Goal: Task Accomplishment & Management: Use online tool/utility

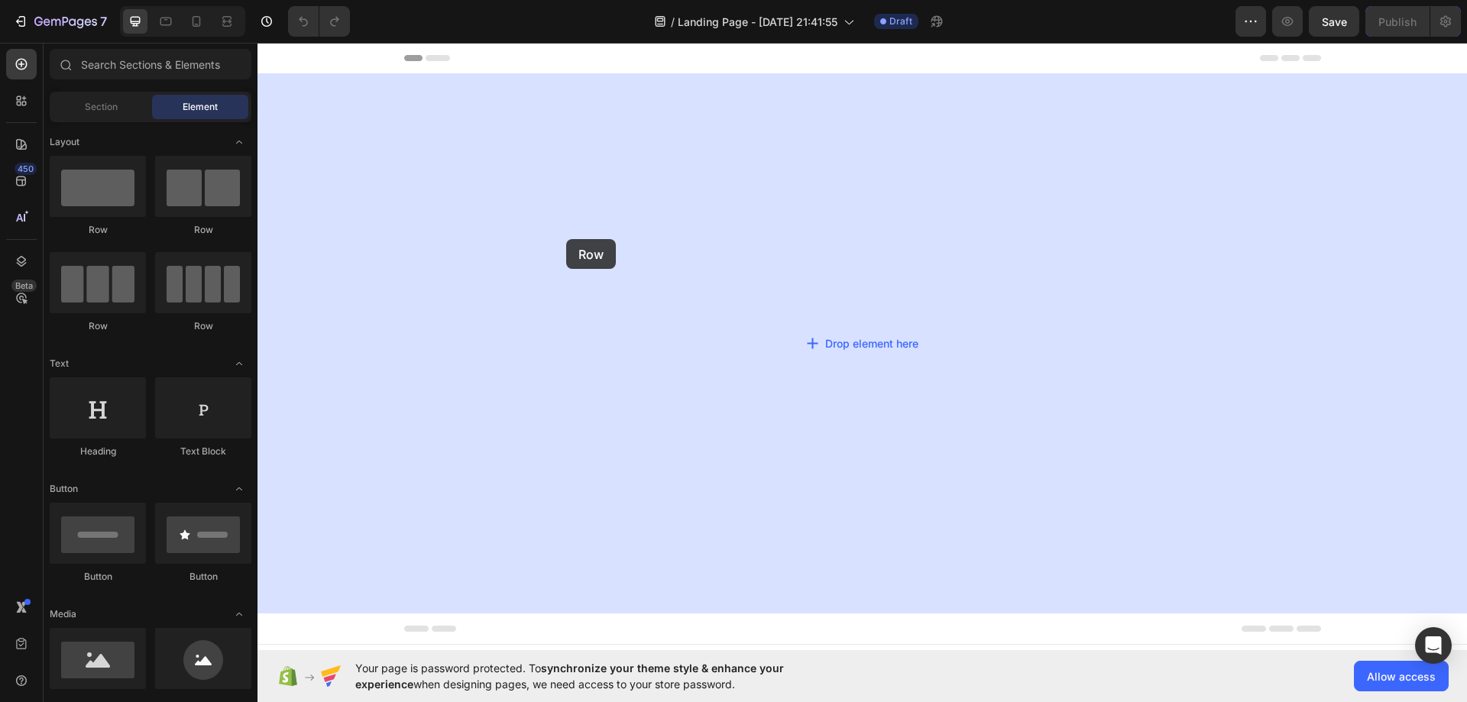
drag, startPoint x: 323, startPoint y: 235, endPoint x: 567, endPoint y: 238, distance: 243.8
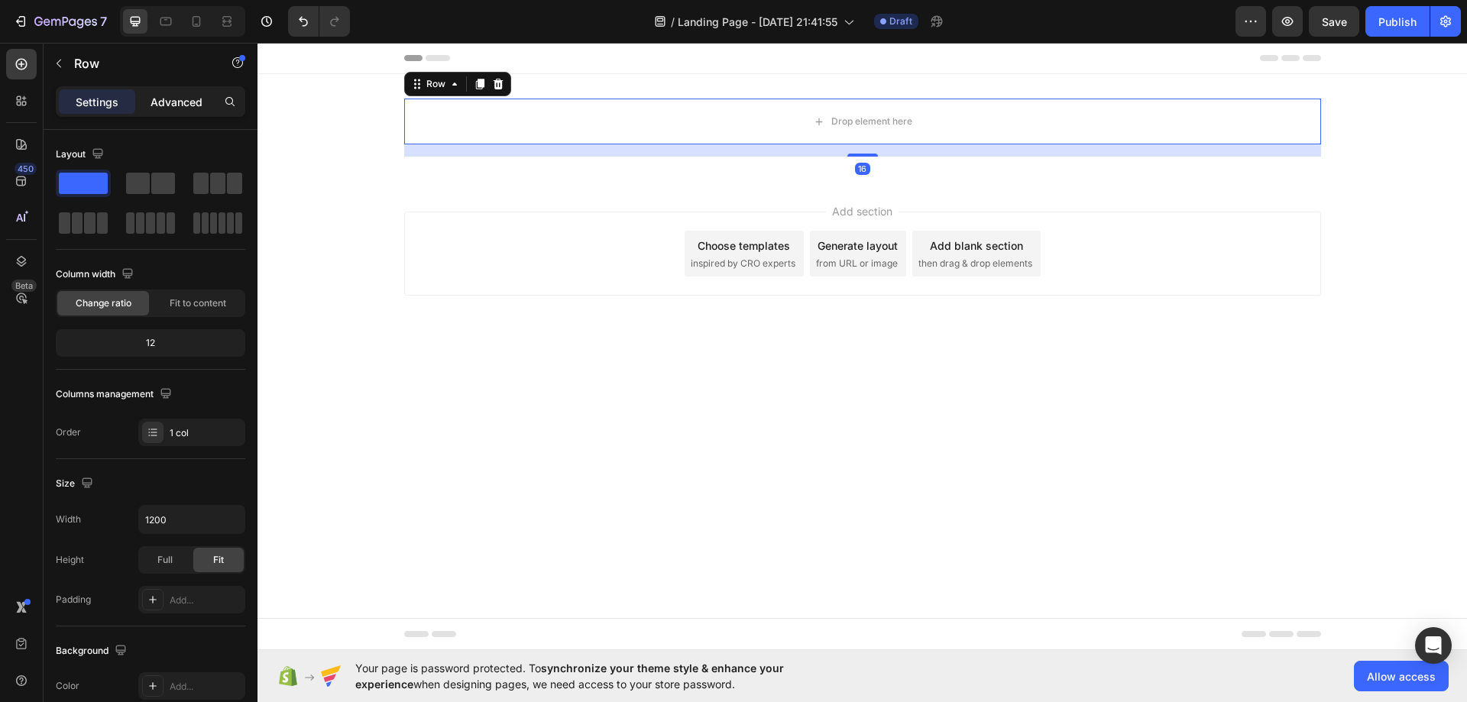
click at [168, 105] on p "Advanced" at bounding box center [177, 102] width 52 height 16
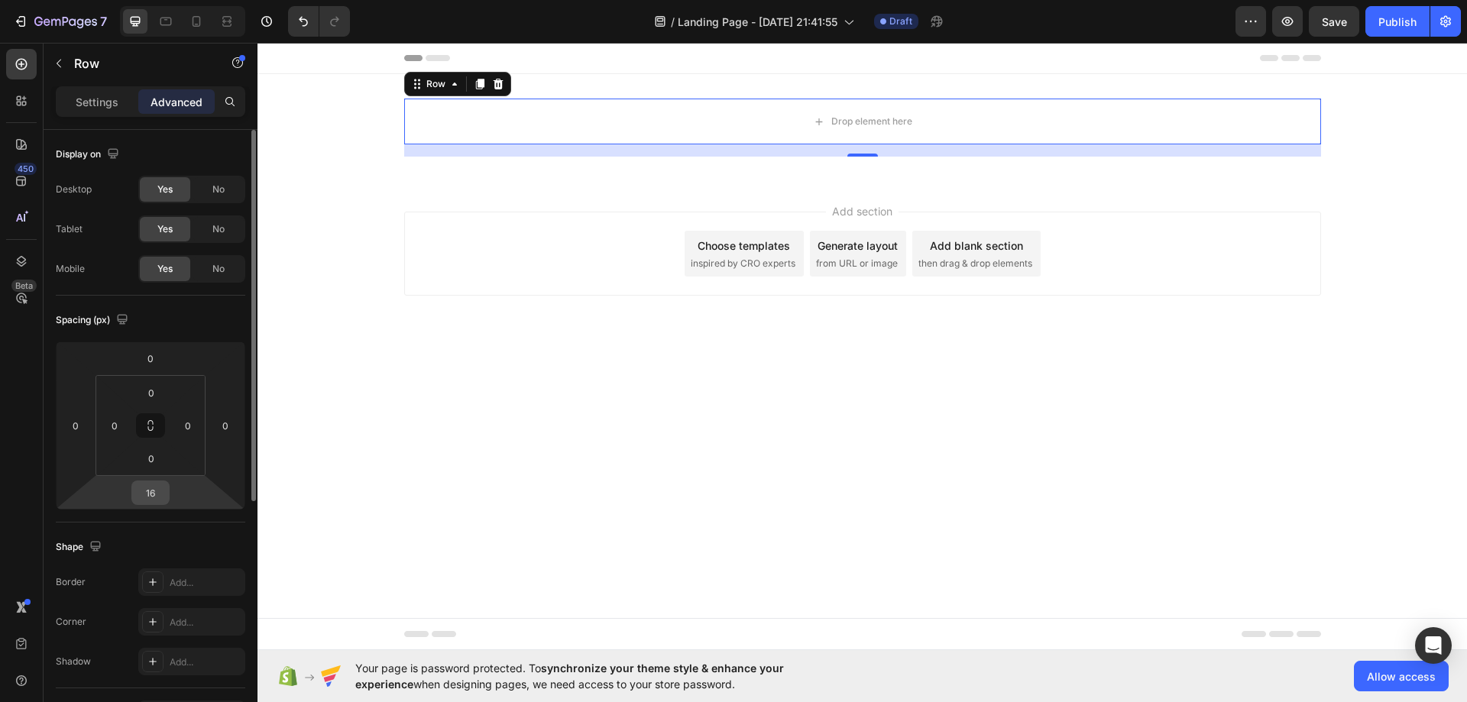
click at [151, 491] on input "16" at bounding box center [150, 493] width 31 height 23
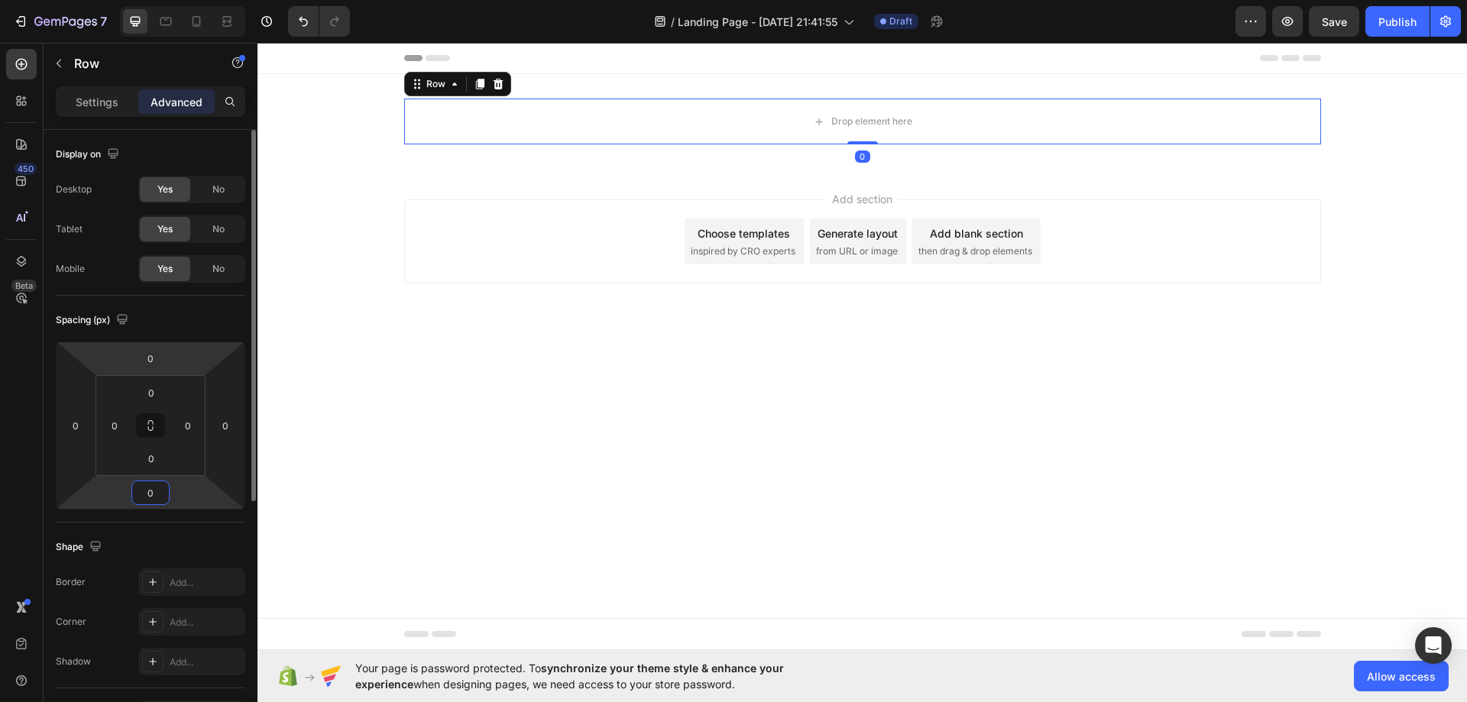
type input "0"
click at [162, 330] on div "Spacing (px)" at bounding box center [151, 320] width 190 height 24
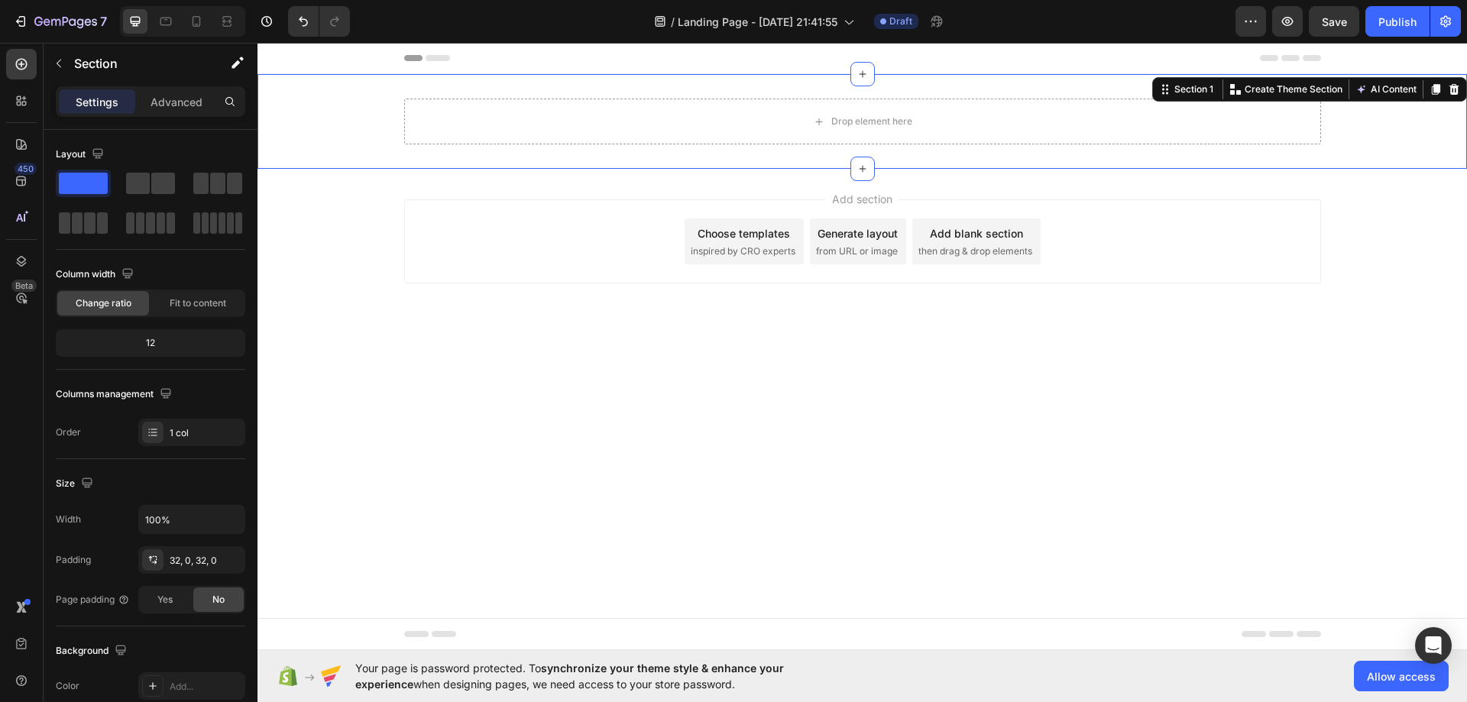
click at [316, 100] on div "Drop element here Row" at bounding box center [863, 122] width 1210 height 46
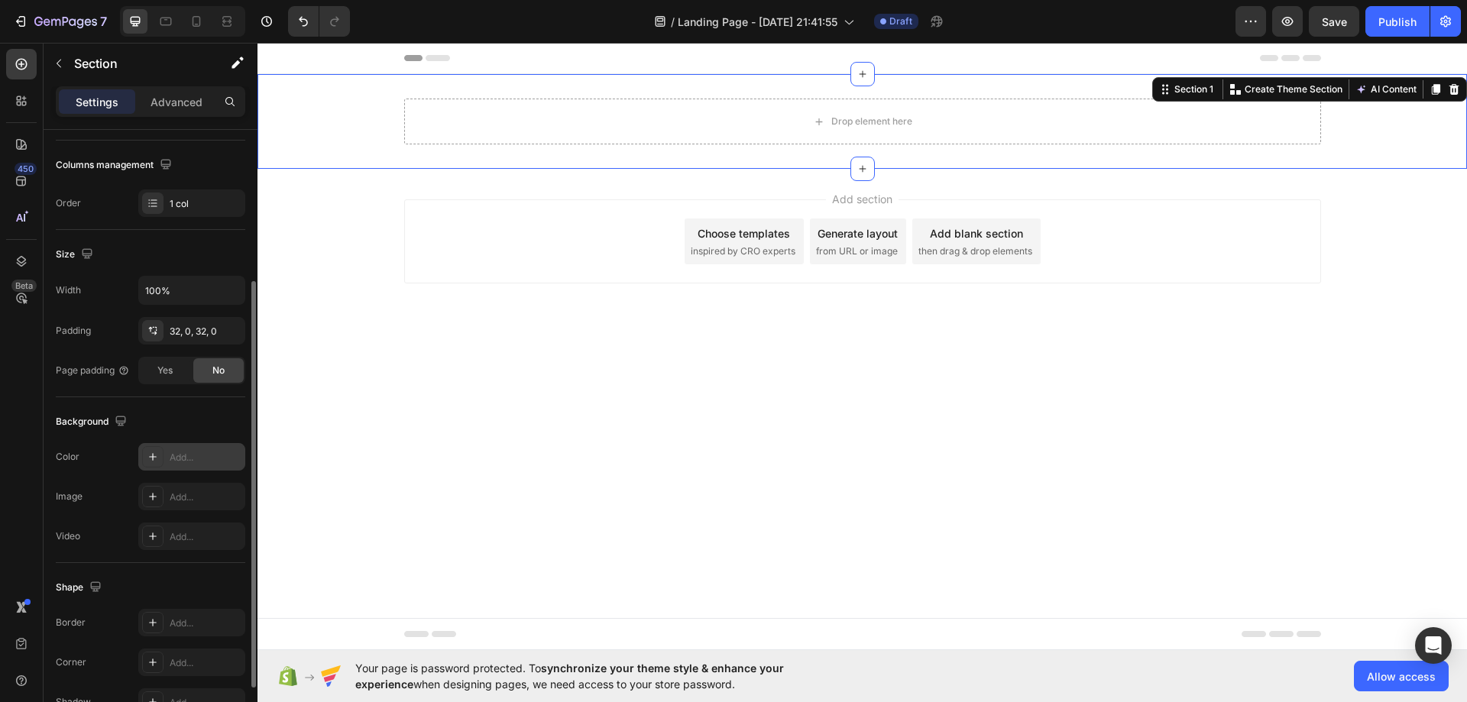
scroll to position [316, 0]
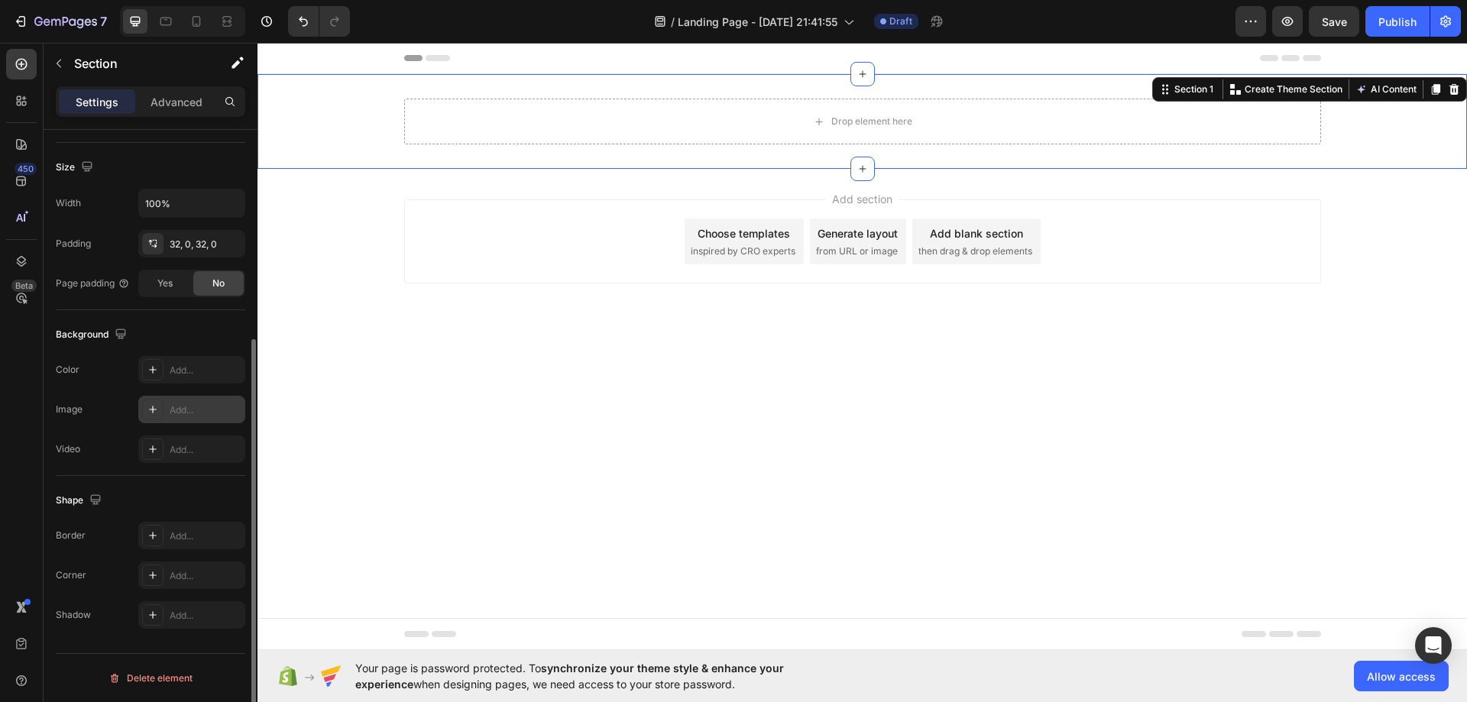
click at [159, 401] on div at bounding box center [152, 409] width 21 height 21
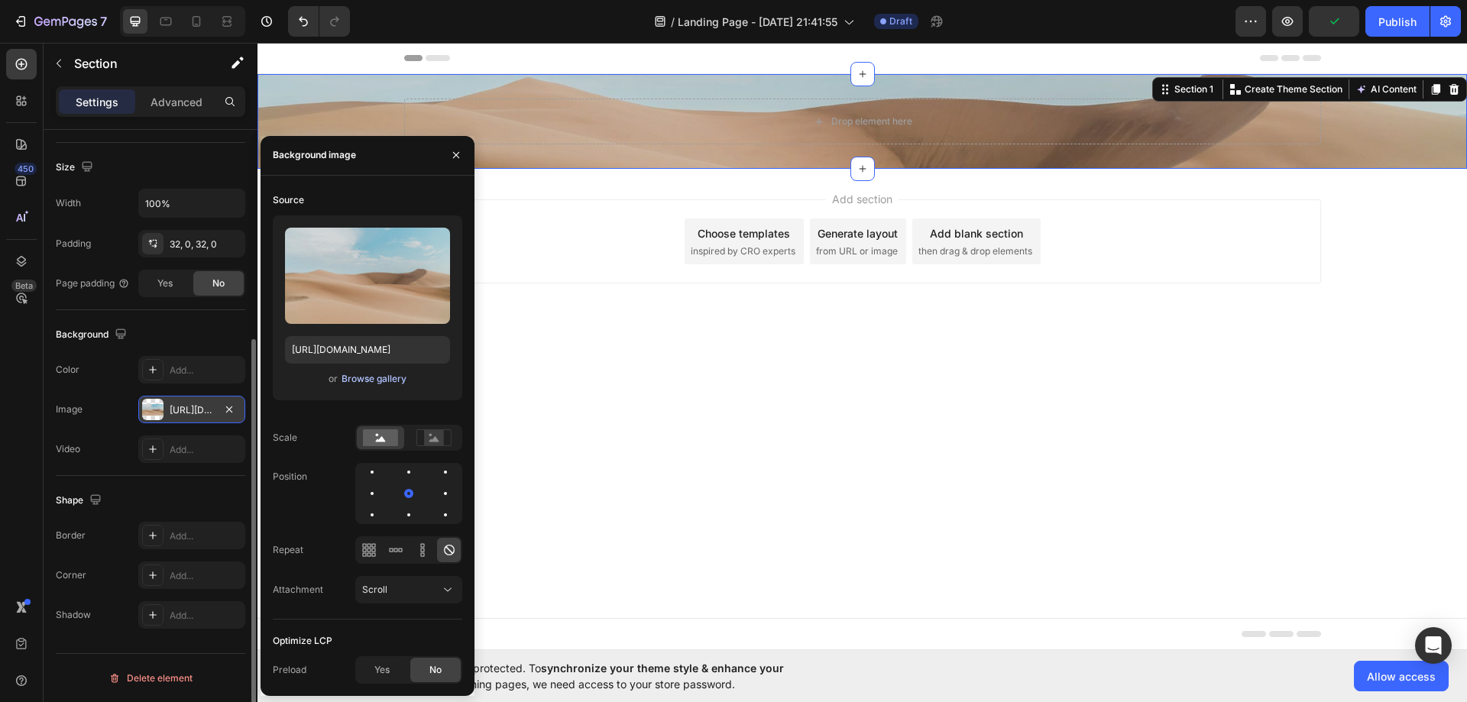
click at [373, 375] on div "Browse gallery" at bounding box center [374, 379] width 65 height 14
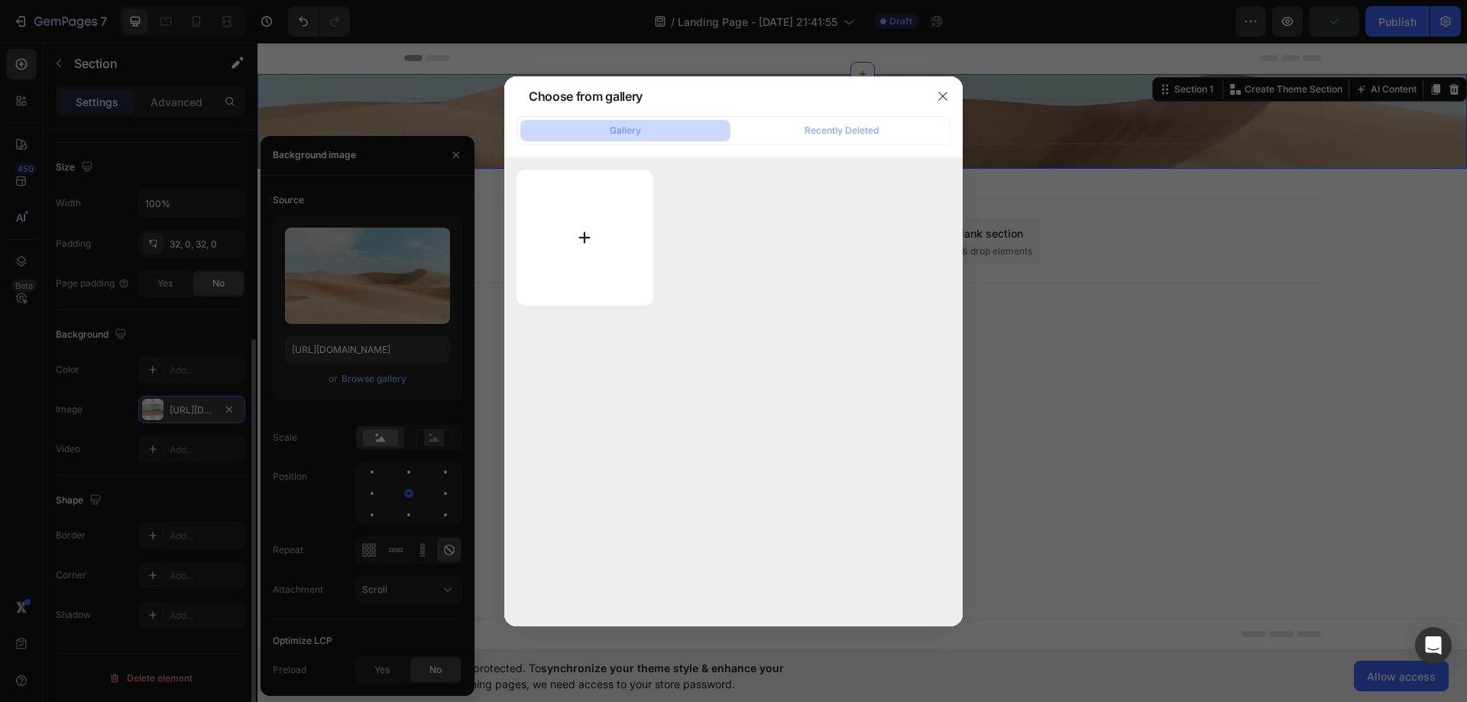
click at [552, 219] on input "file" at bounding box center [585, 238] width 137 height 136
type input "C:\fakepath\hero section background color.png"
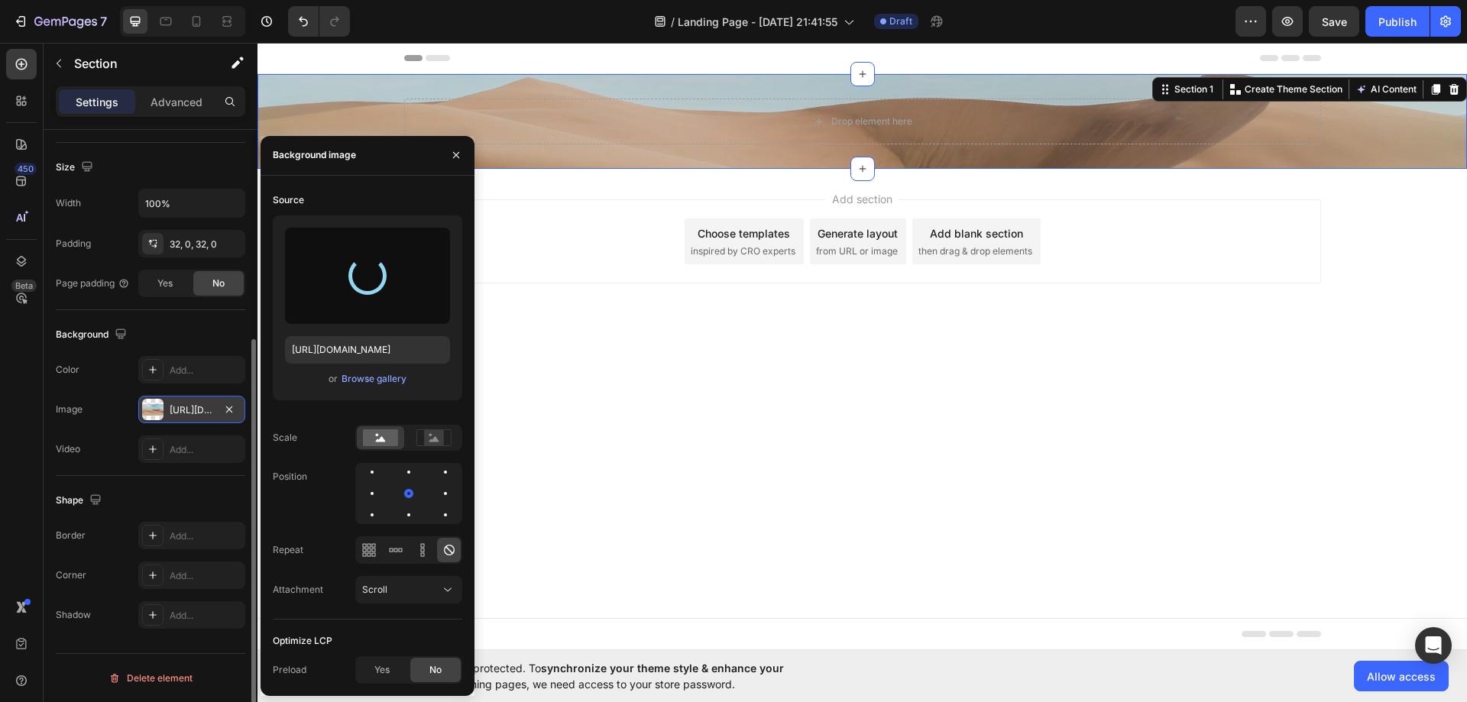
type input "[URL][DOMAIN_NAME]"
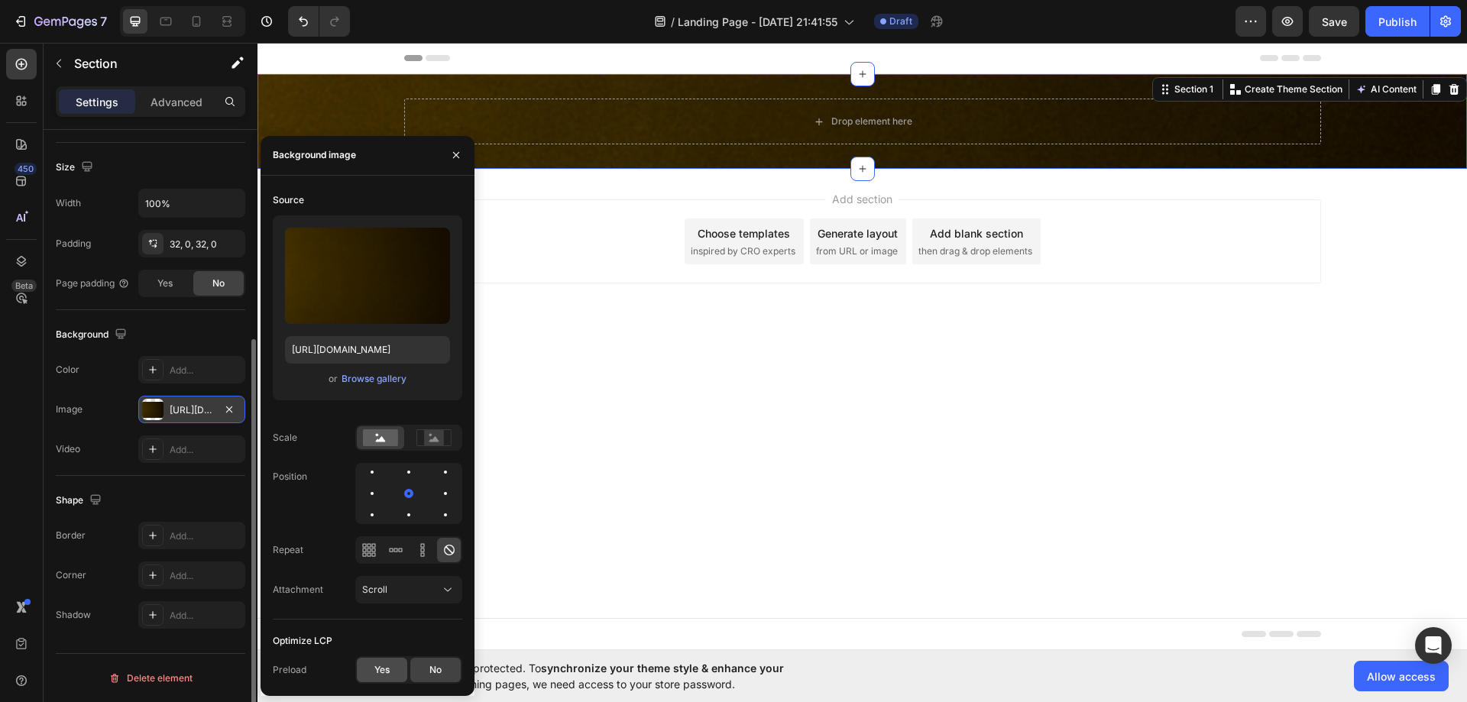
click at [388, 669] on span "Yes" at bounding box center [382, 670] width 15 height 14
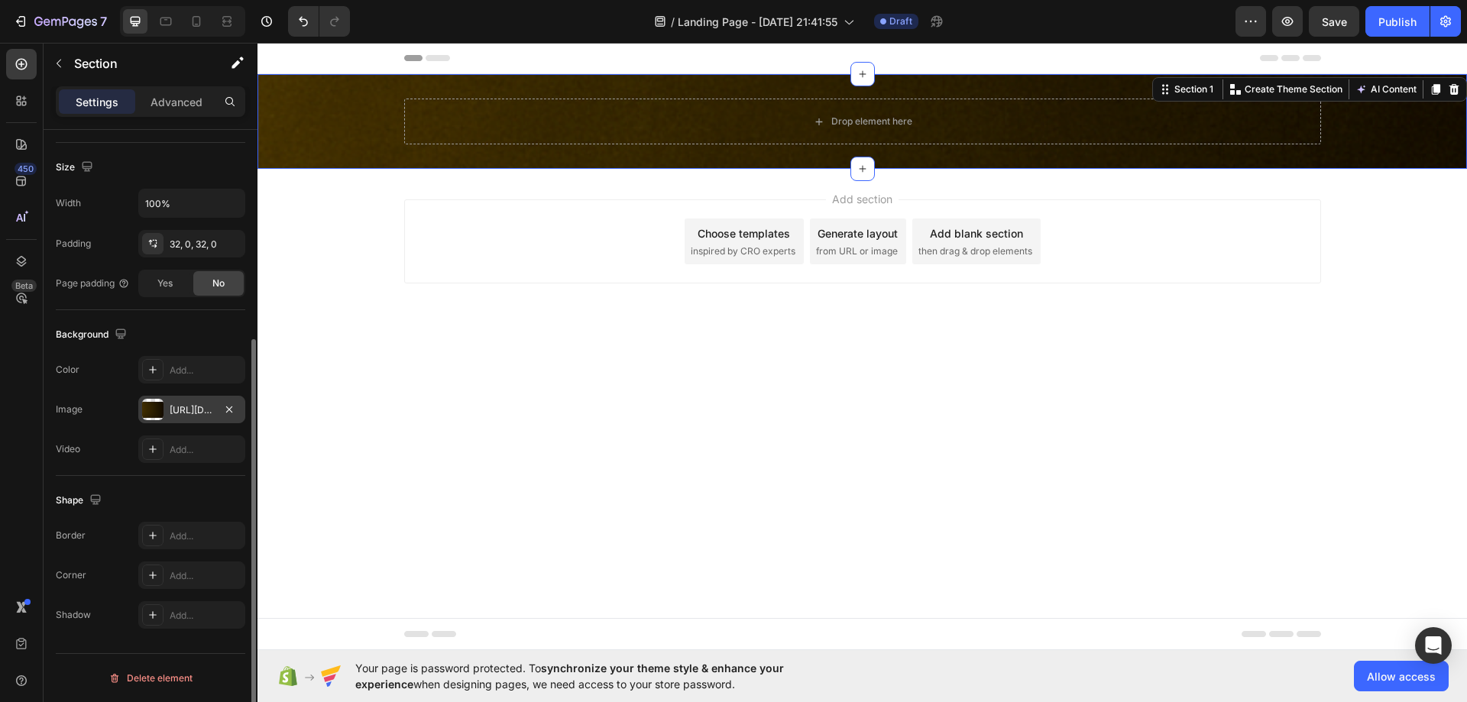
click at [105, 375] on div "Color Add..." at bounding box center [151, 370] width 190 height 28
click at [343, 125] on div "Drop element here Row" at bounding box center [863, 122] width 1210 height 46
click at [1324, 10] on button "button" at bounding box center [1334, 21] width 50 height 31
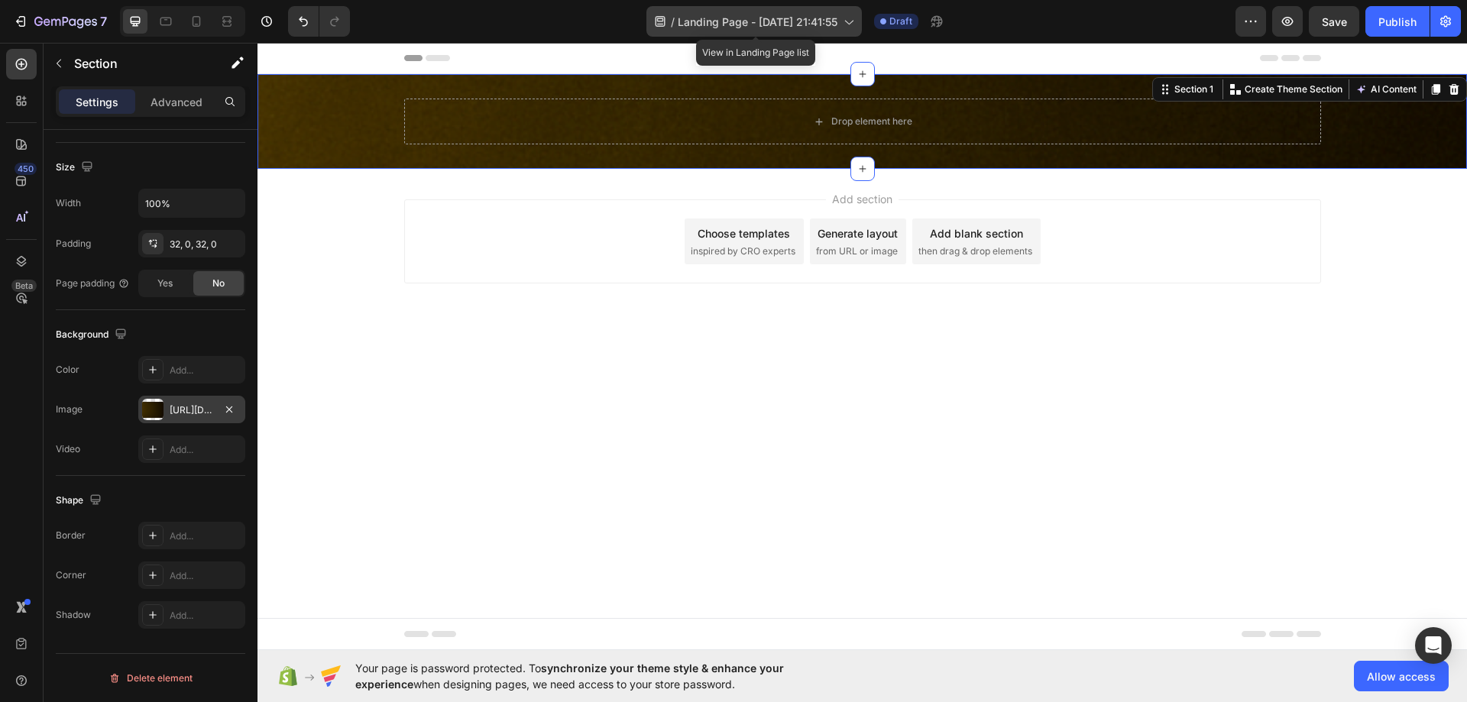
click at [738, 26] on span "Landing Page - [DATE] 21:41:55" at bounding box center [758, 22] width 160 height 16
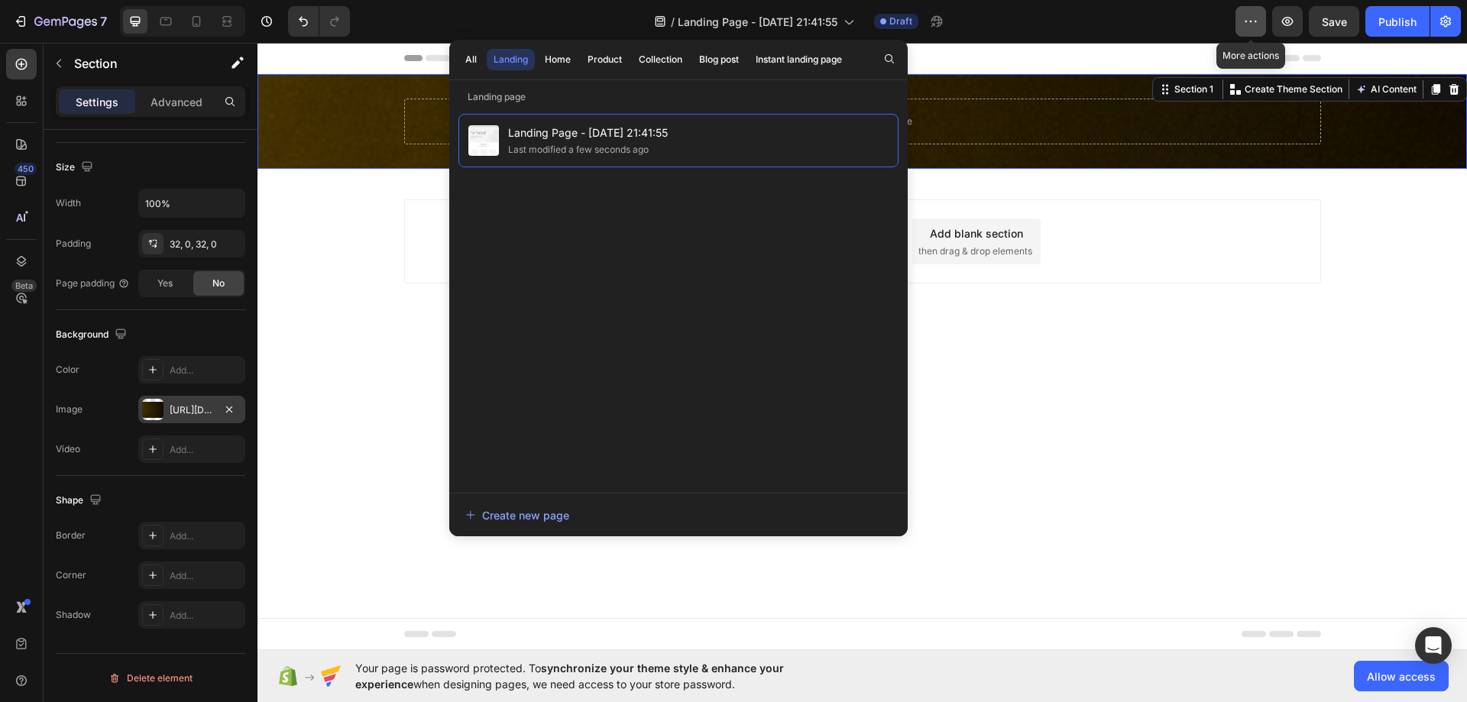
click at [1260, 21] on button "button" at bounding box center [1251, 21] width 31 height 31
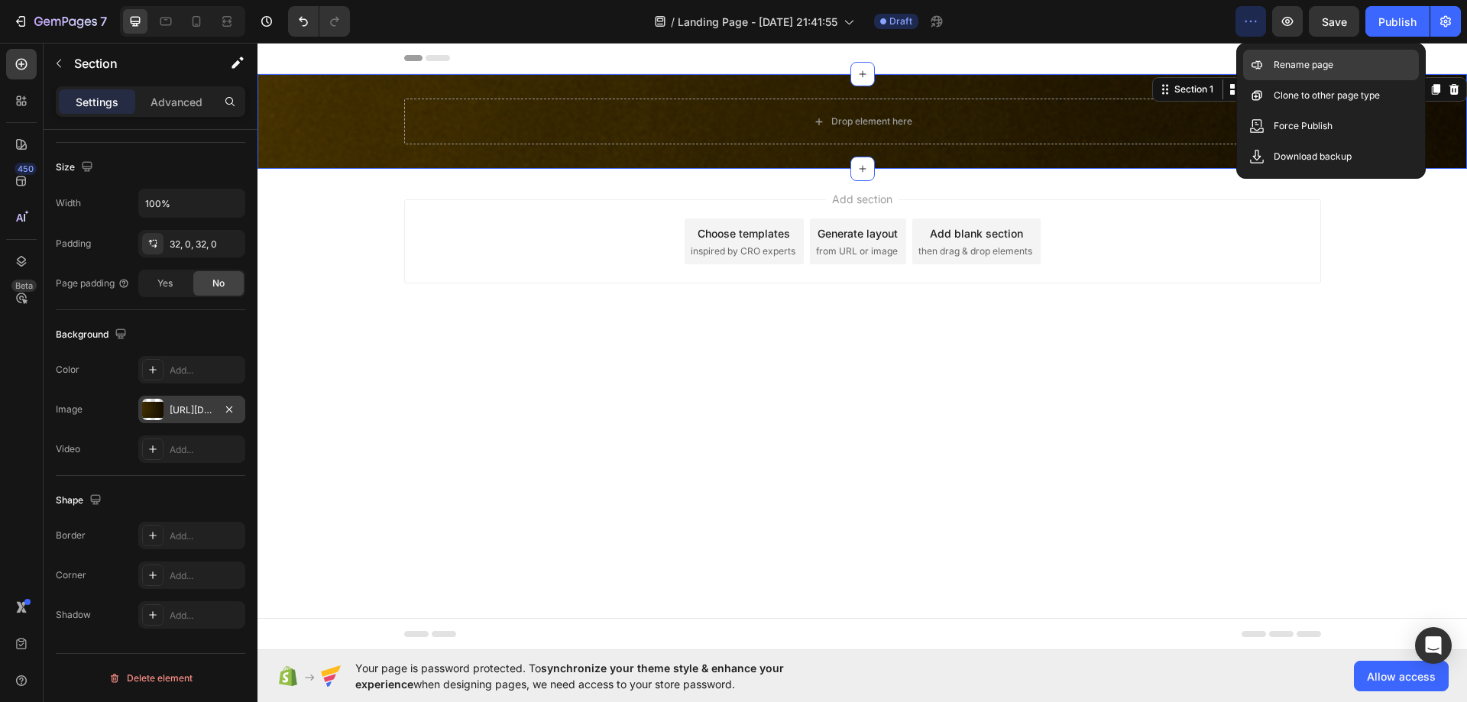
click at [1275, 60] on p "Rename page" at bounding box center [1304, 64] width 60 height 15
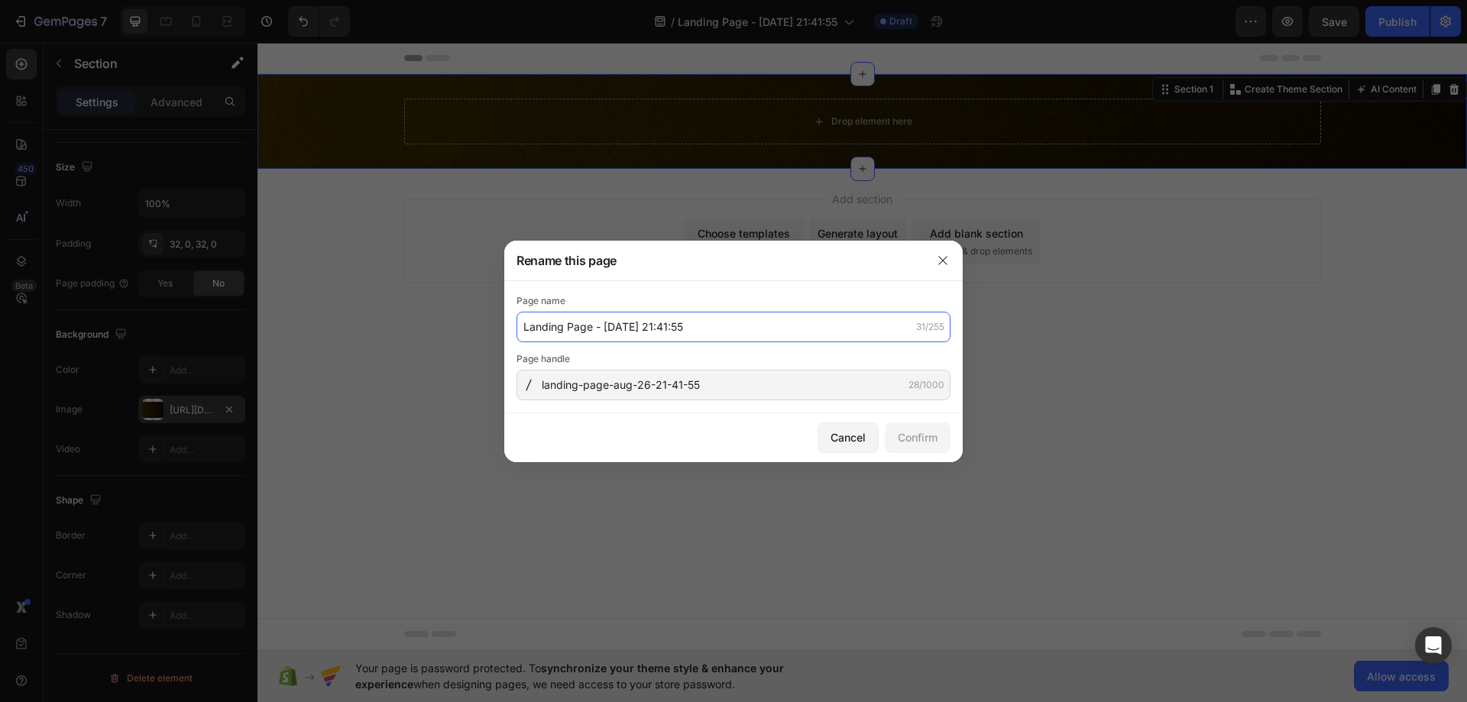
click at [673, 323] on input "Landing Page - [DATE] 21:41:55" at bounding box center [734, 327] width 434 height 31
paste input "Real Primal Men"
type input "Real Primal Men"
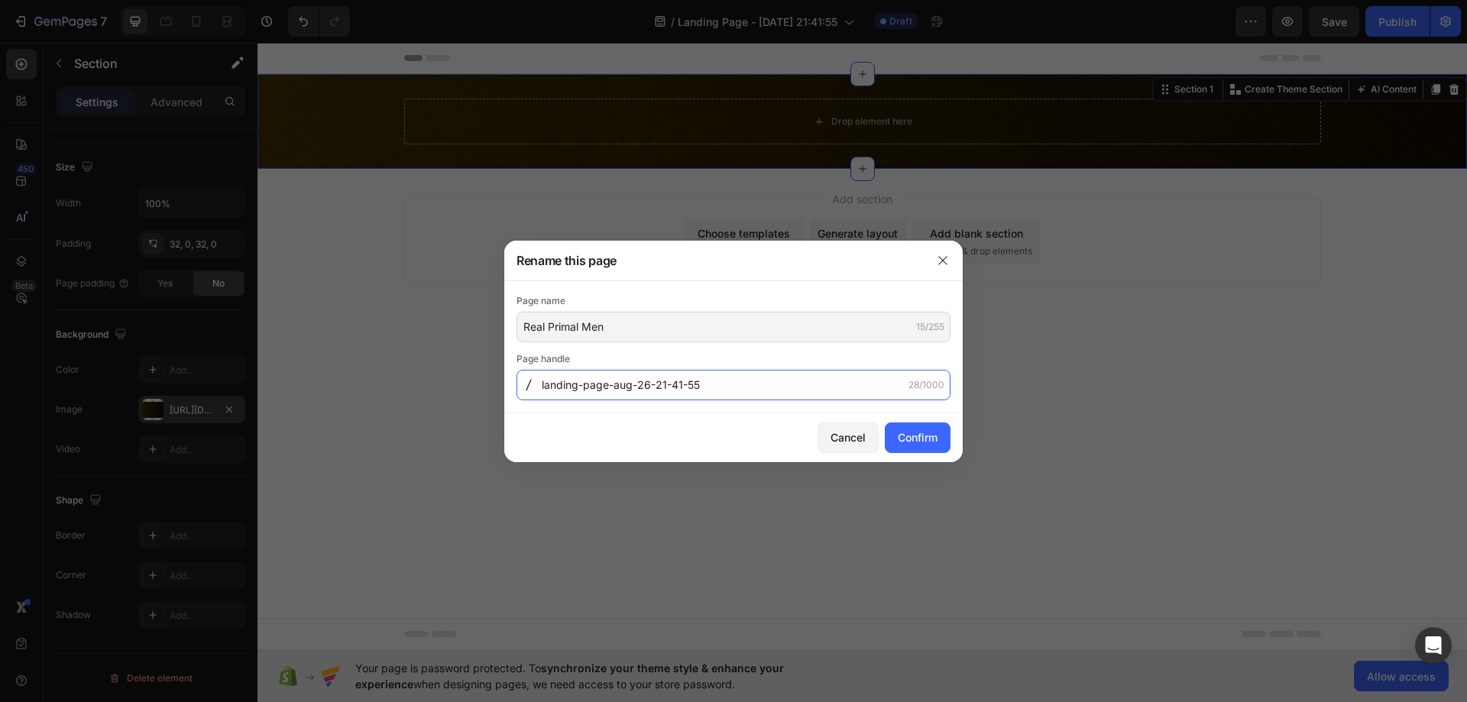
click at [686, 391] on input "landing-page-aug-26-21-41-55" at bounding box center [734, 385] width 434 height 31
paste input "Real-Primal-Men"
type input "Real-Primal-Men"
click at [909, 433] on div "Confirm" at bounding box center [918, 438] width 40 height 16
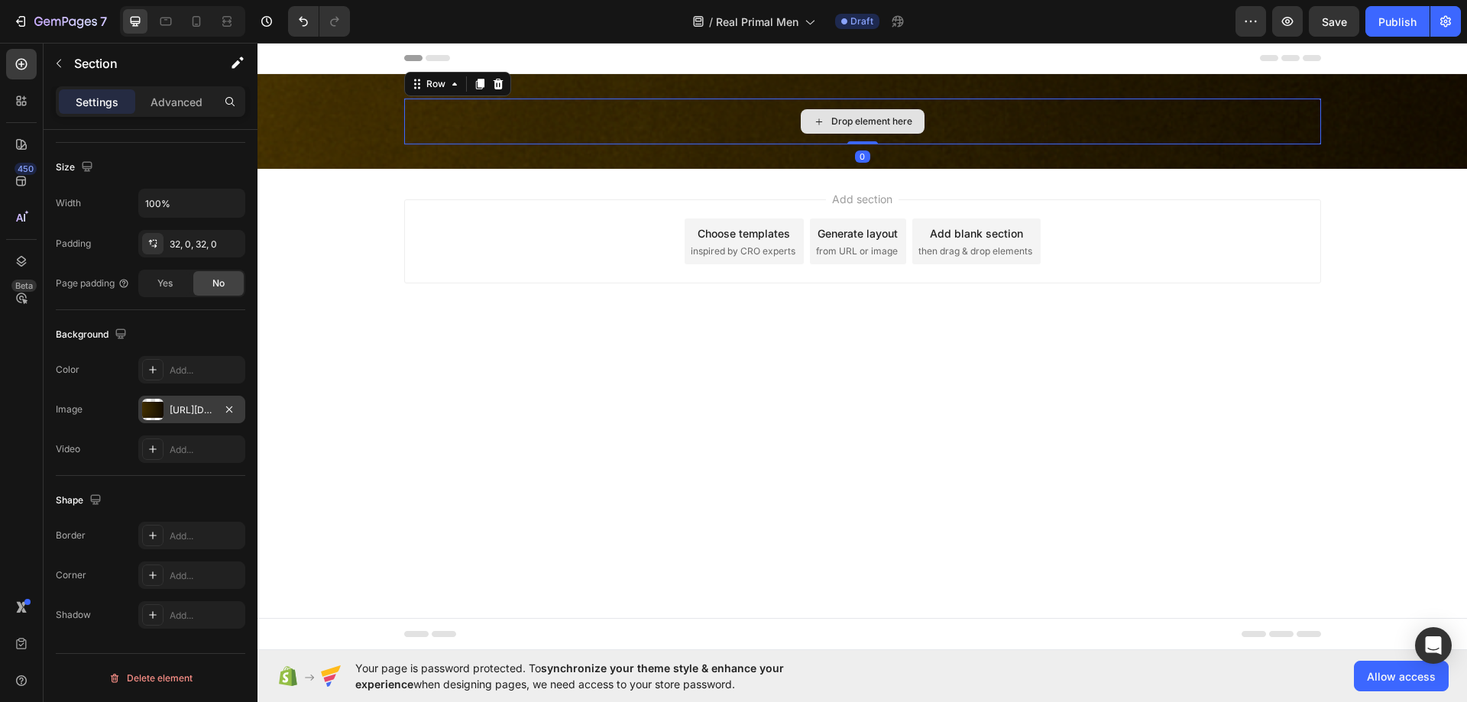
click at [419, 125] on div "Drop element here" at bounding box center [862, 122] width 917 height 46
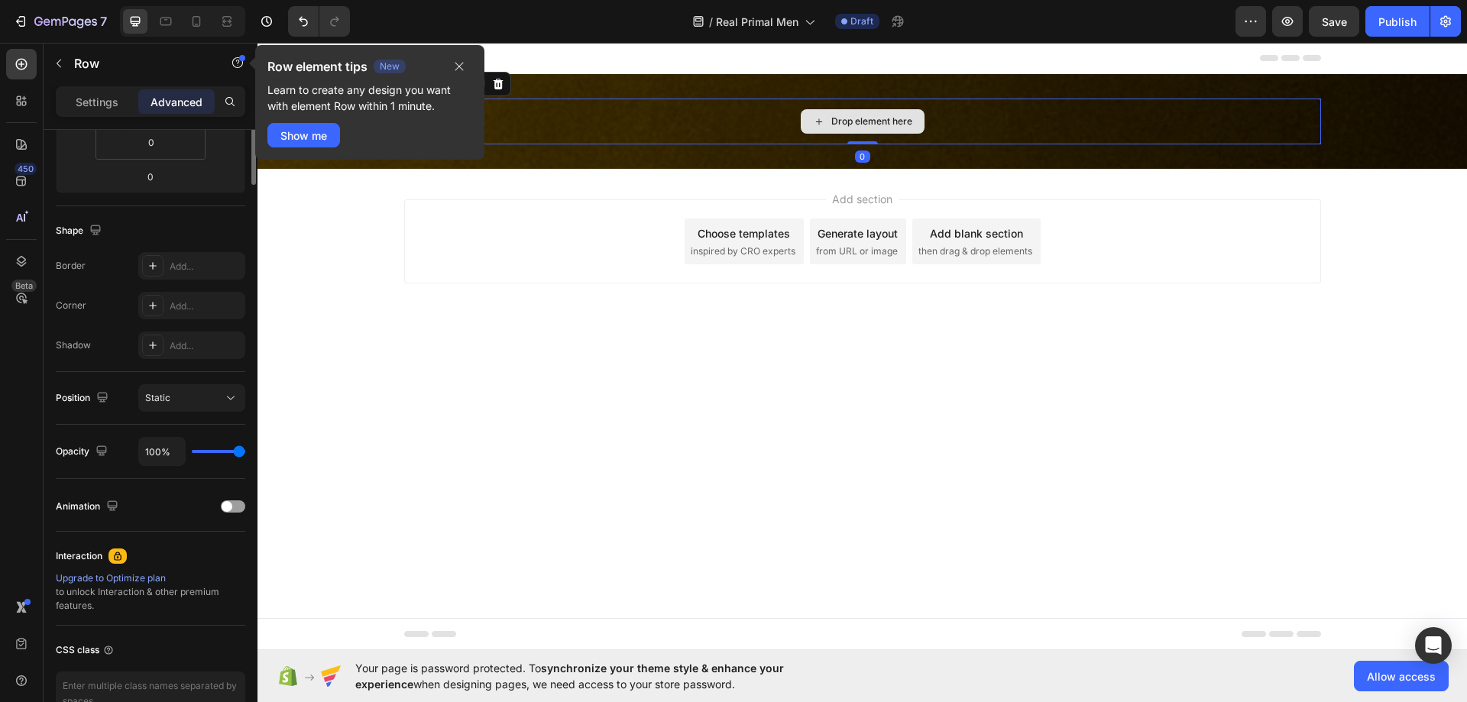
scroll to position [0, 0]
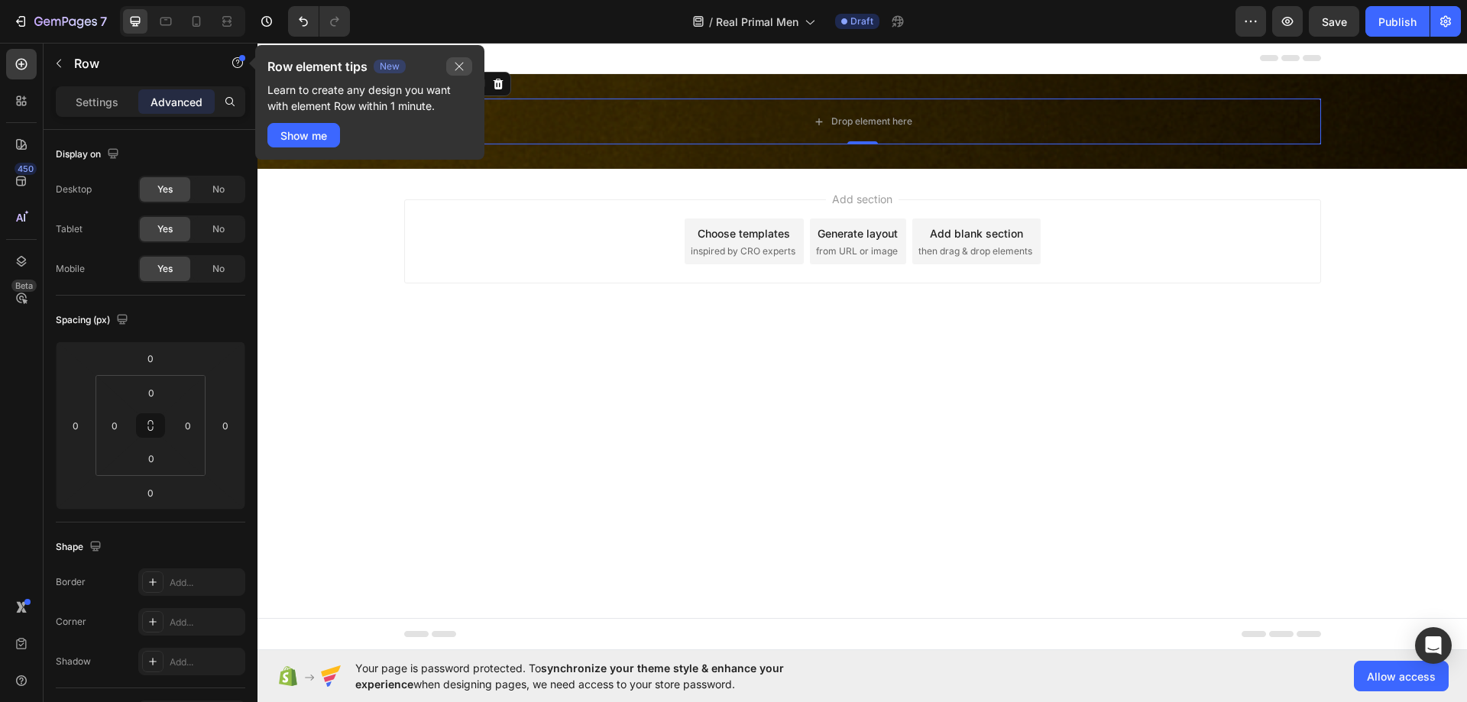
click at [456, 67] on icon "button" at bounding box center [459, 66] width 12 height 12
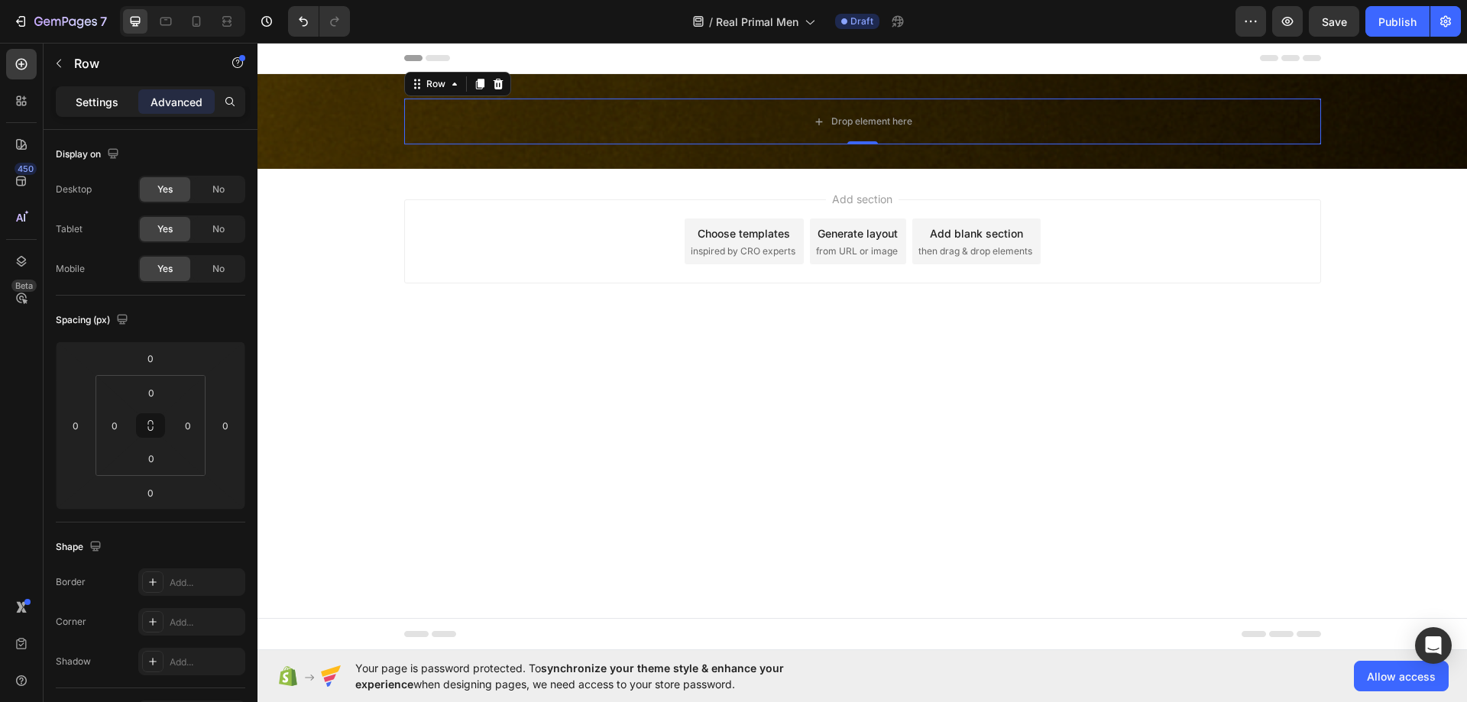
click at [86, 106] on p "Settings" at bounding box center [97, 102] width 43 height 16
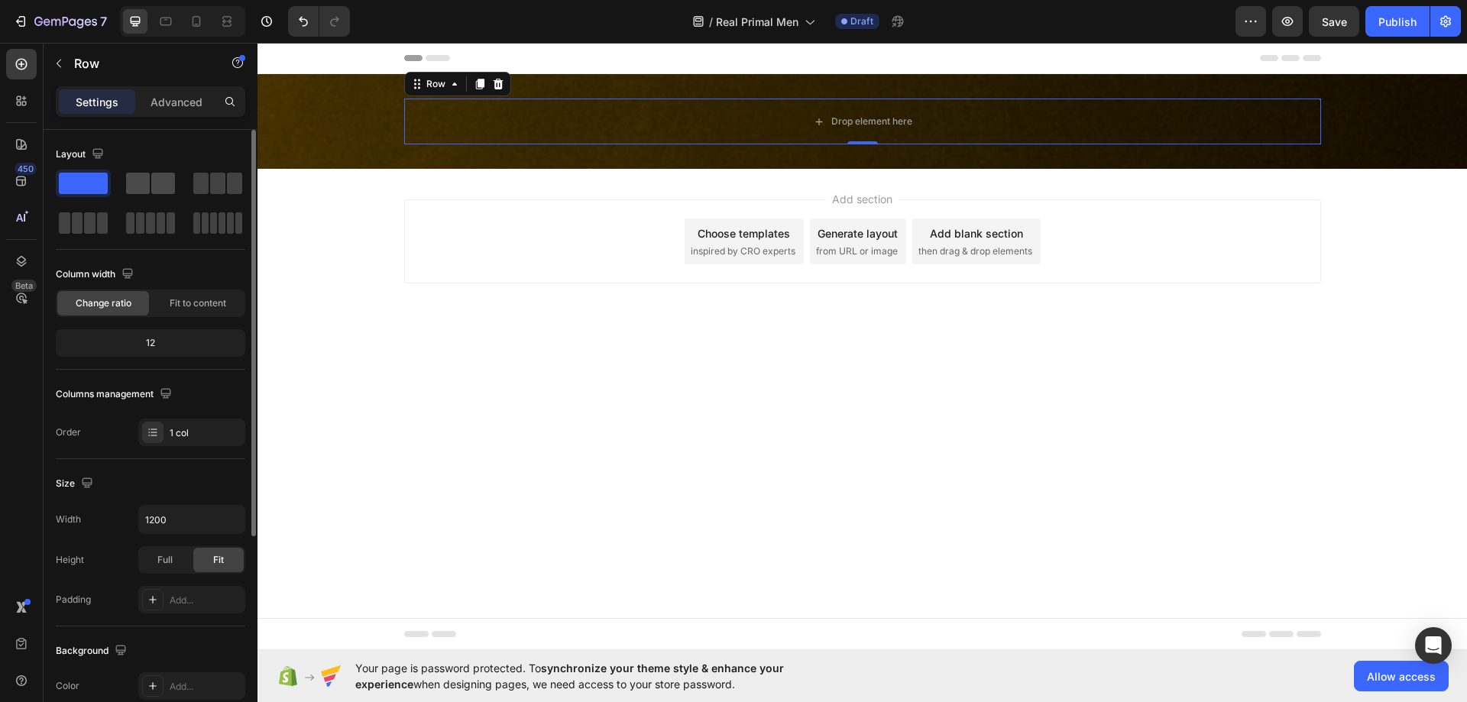
click at [146, 183] on span at bounding box center [138, 183] width 24 height 21
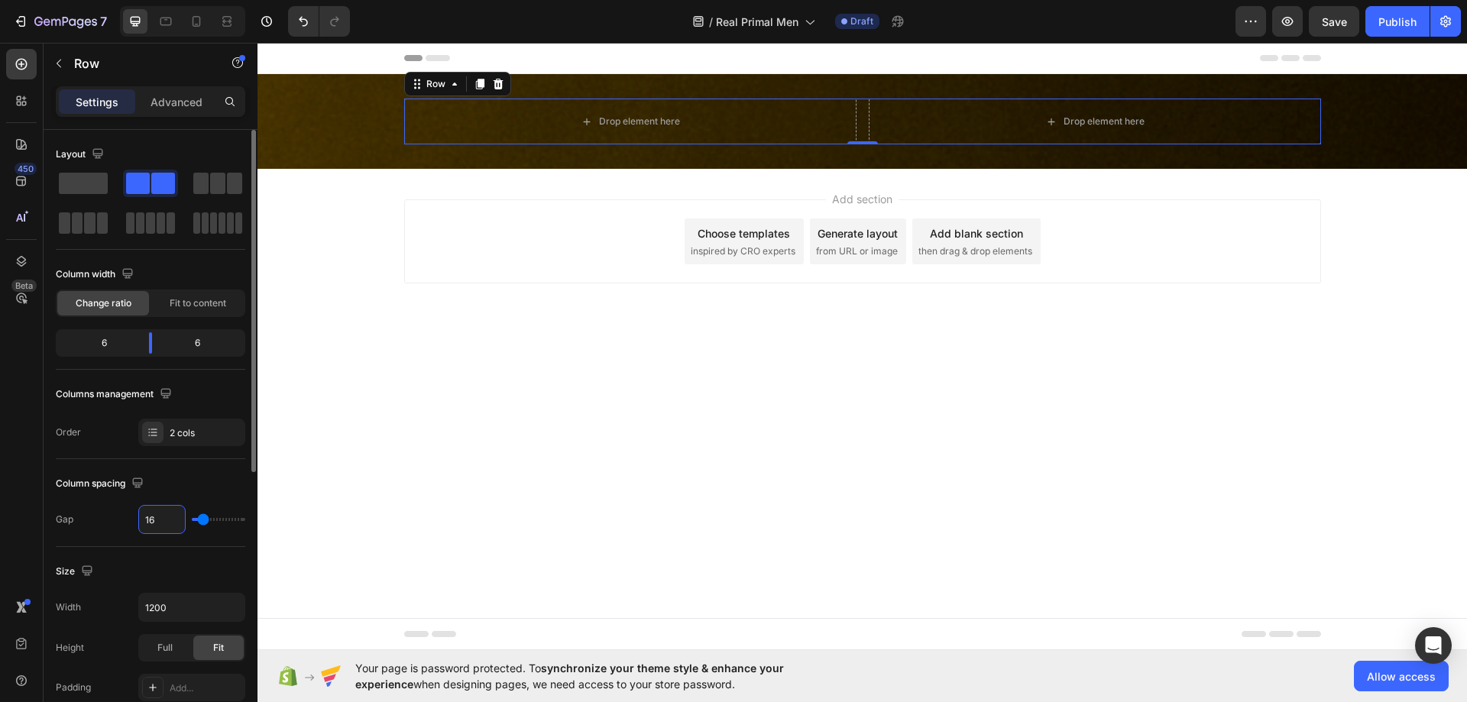
click at [157, 530] on input "16" at bounding box center [162, 520] width 46 height 28
type input "3"
type input "30"
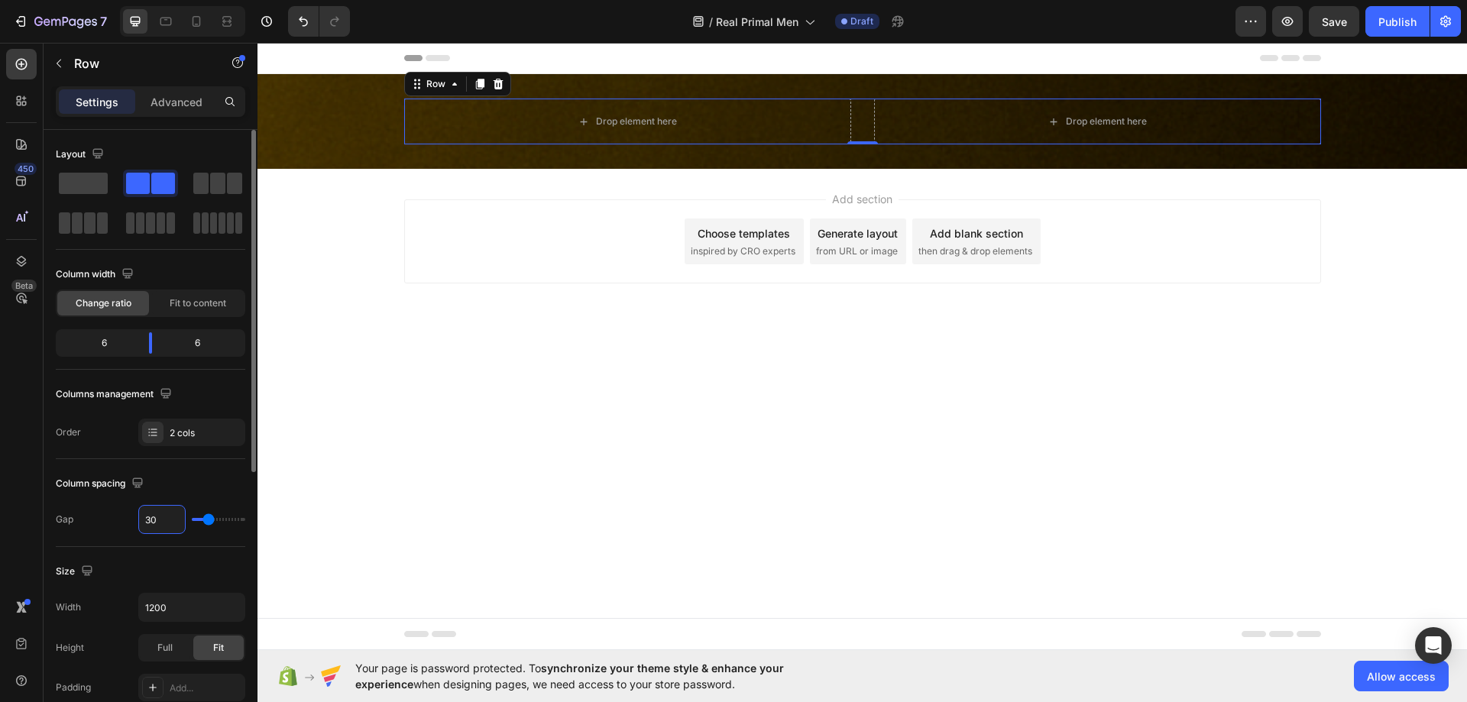
type input "30"
click at [900, 478] on body "Header Drop element here Drop element here Row 0 Section 1 Root Start with Sect…" at bounding box center [863, 347] width 1210 height 608
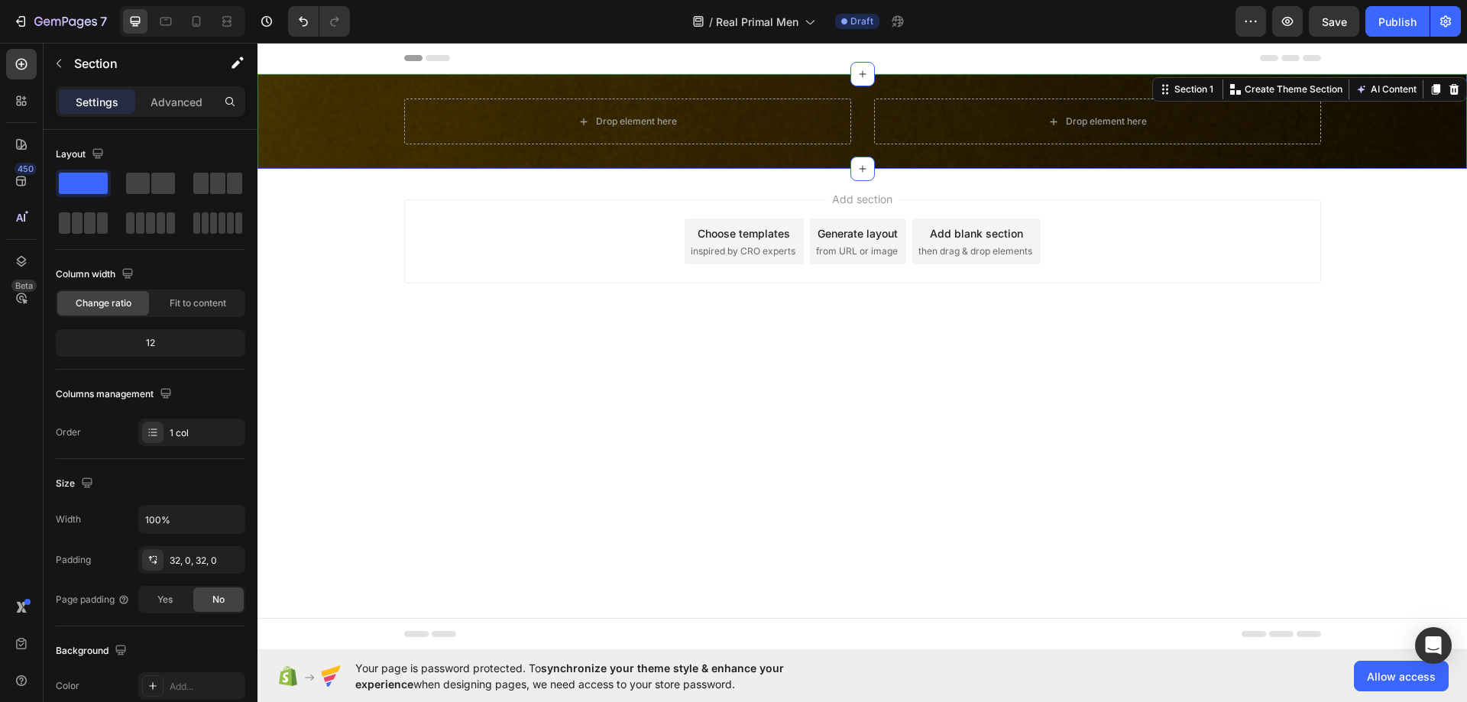
click at [1385, 123] on div "Drop element here Drop element here Row" at bounding box center [863, 122] width 1210 height 46
click at [1351, 24] on button "Save" at bounding box center [1334, 21] width 50 height 31
click at [25, 66] on icon at bounding box center [21, 64] width 15 height 15
click at [293, 138] on div "Drop element here Drop element here Row" at bounding box center [863, 122] width 1210 height 46
click at [199, 556] on div "32, 0, 32, 0" at bounding box center [192, 561] width 44 height 14
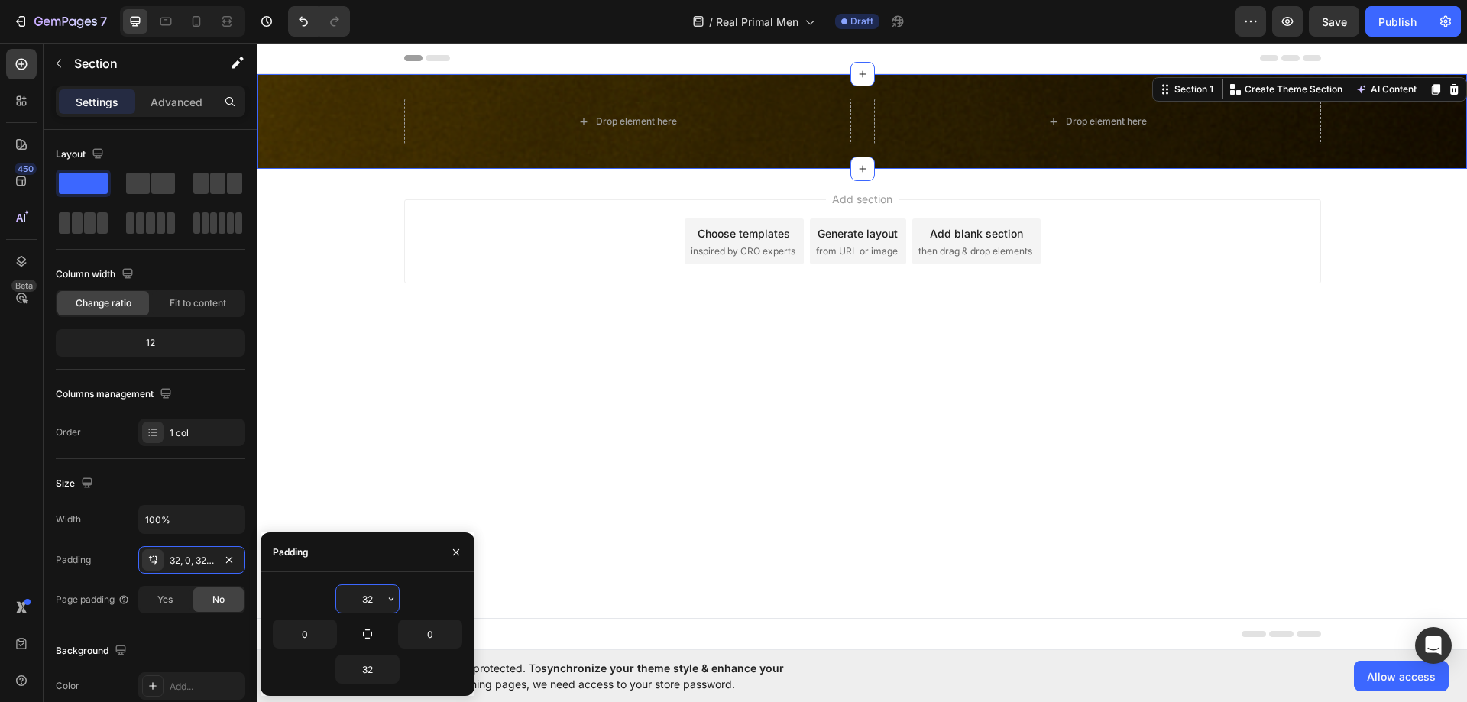
click at [377, 604] on input "32" at bounding box center [367, 599] width 63 height 28
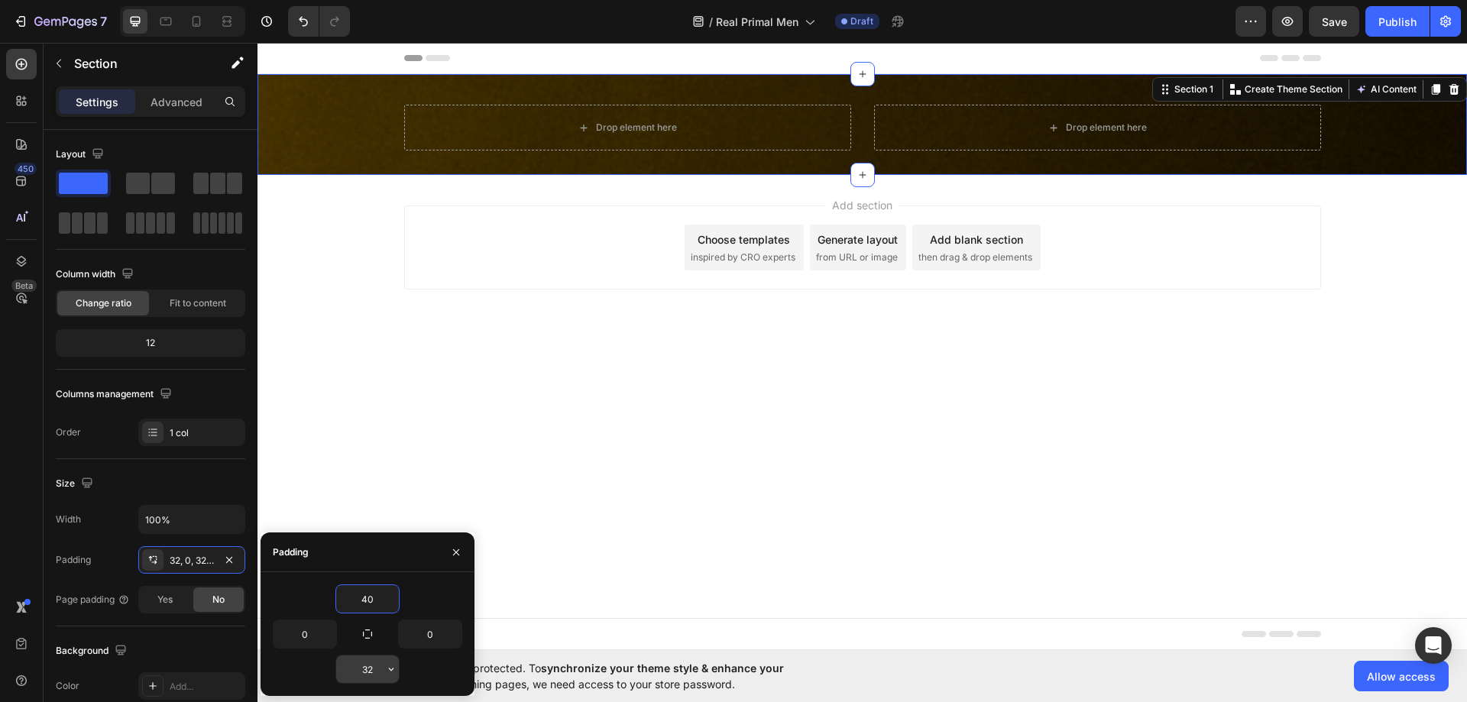
type input "40"
click at [375, 660] on input "32" at bounding box center [367, 670] width 63 height 28
type input "40"
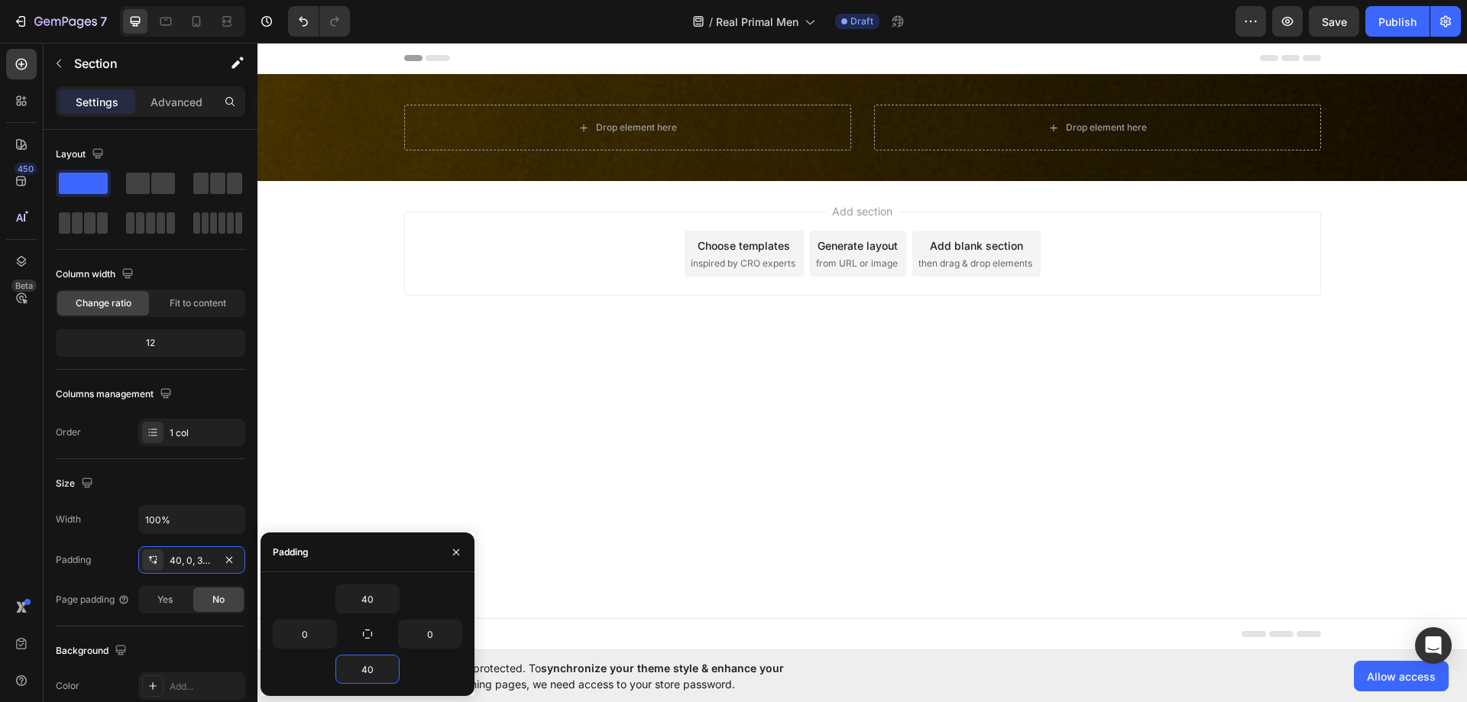
click at [630, 388] on body "Header Drop element here Drop element here Row Section 1 Root Start with Sectio…" at bounding box center [863, 347] width 1210 height 608
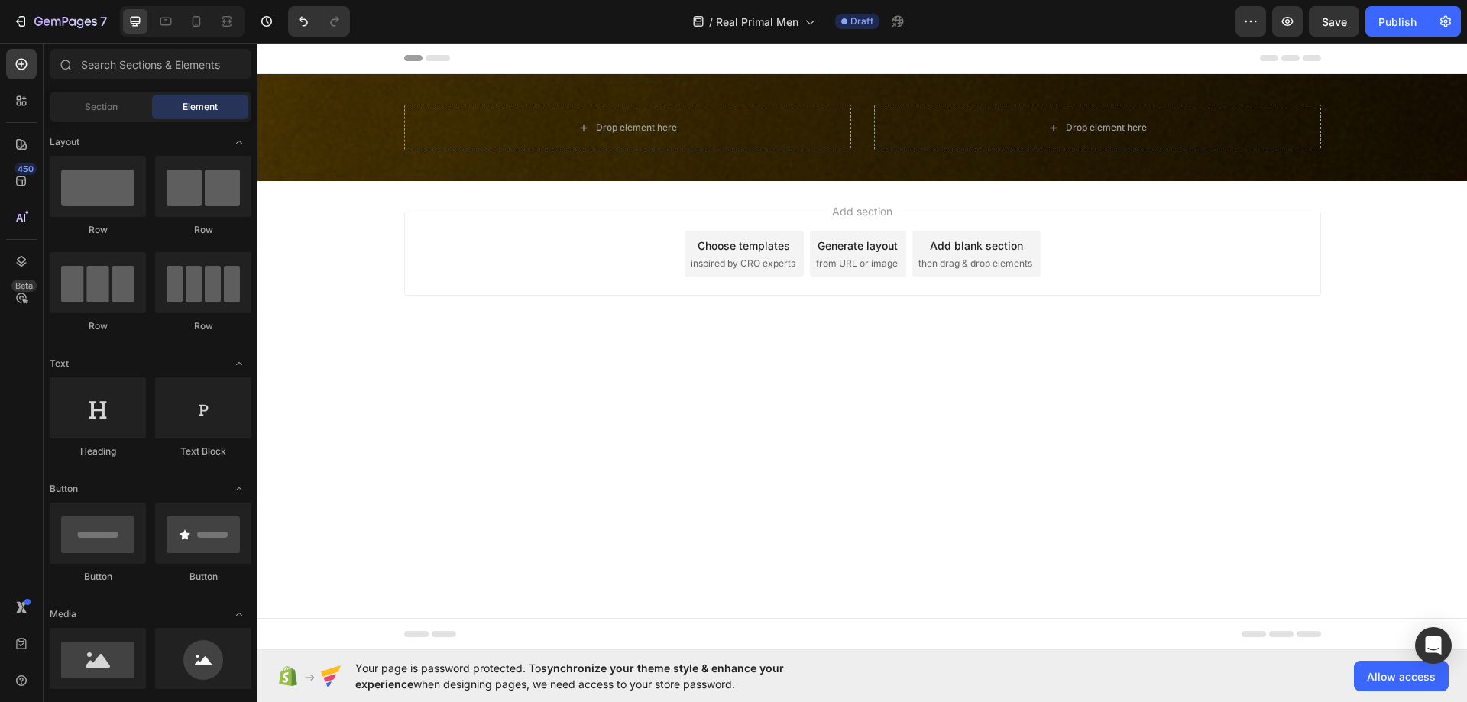
click at [1385, 339] on div "Add section Choose templates inspired by CRO experts Generate layout from URL o…" at bounding box center [863, 275] width 1210 height 188
click at [1331, 20] on span "Save" at bounding box center [1334, 21] width 25 height 13
